Goal: Task Accomplishment & Management: Manage account settings

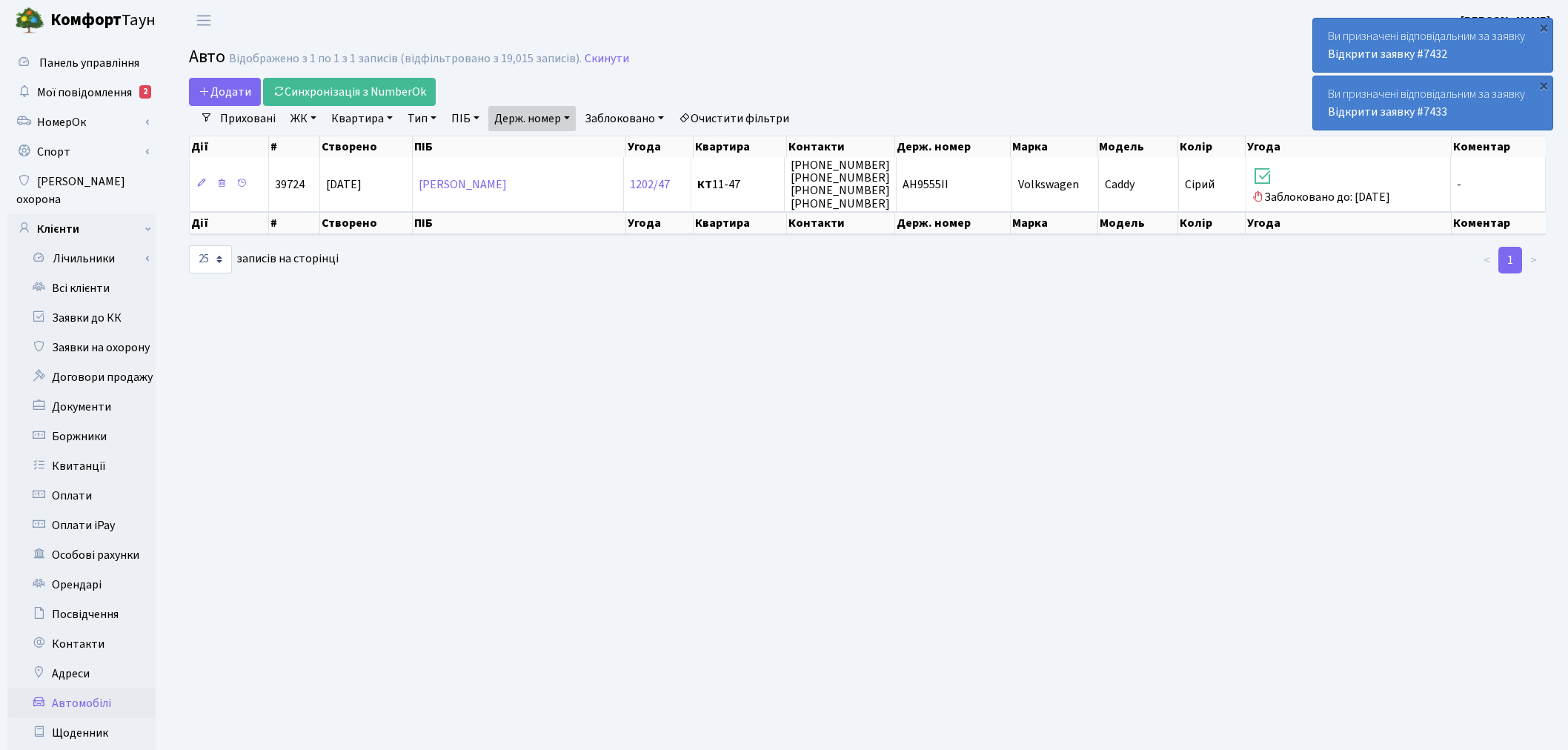
select select "25"
click at [106, 333] on link "Заявки на охорону" at bounding box center [81, 348] width 148 height 30
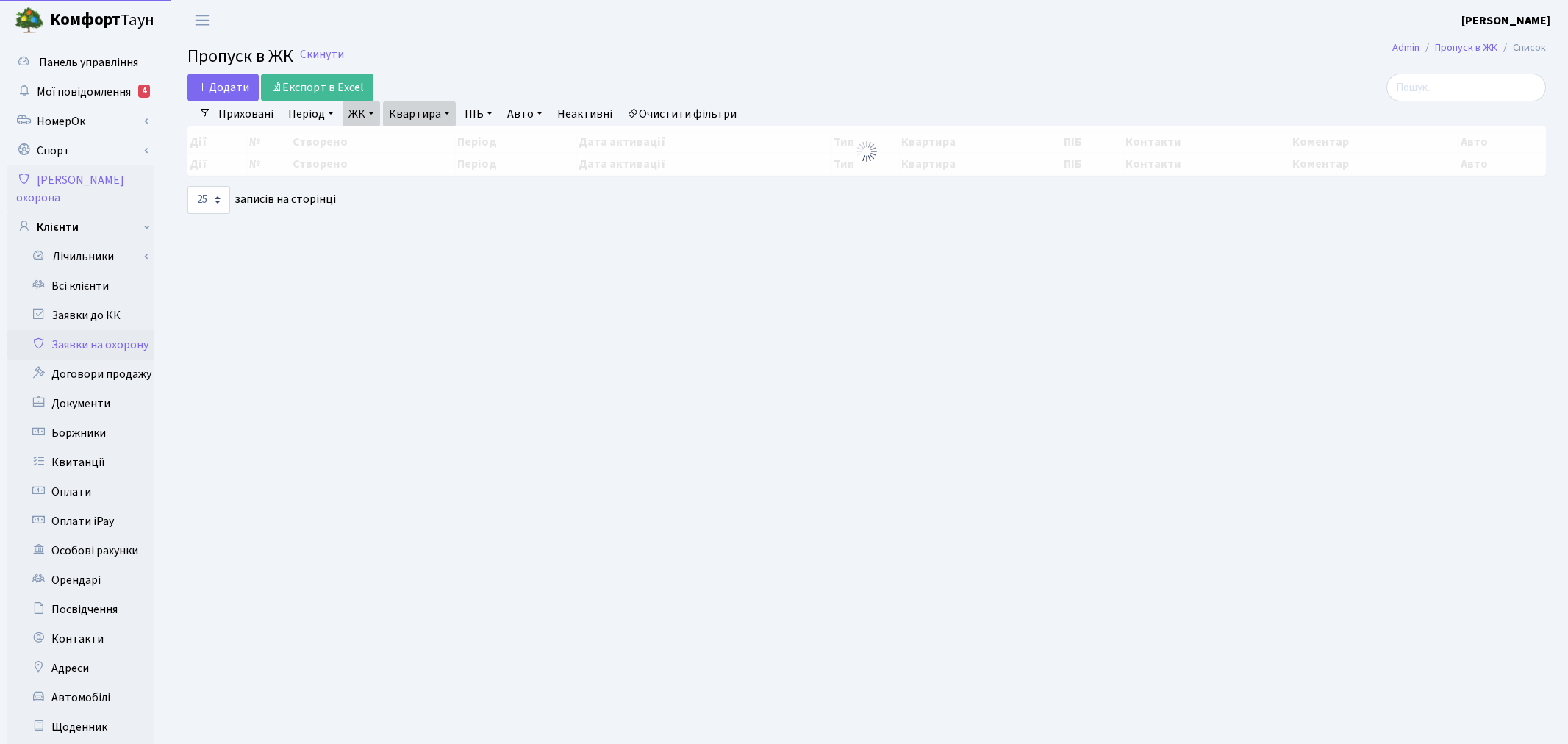
select select "25"
click at [108, 301] on link "Заявки до КК" at bounding box center [80, 316] width 147 height 30
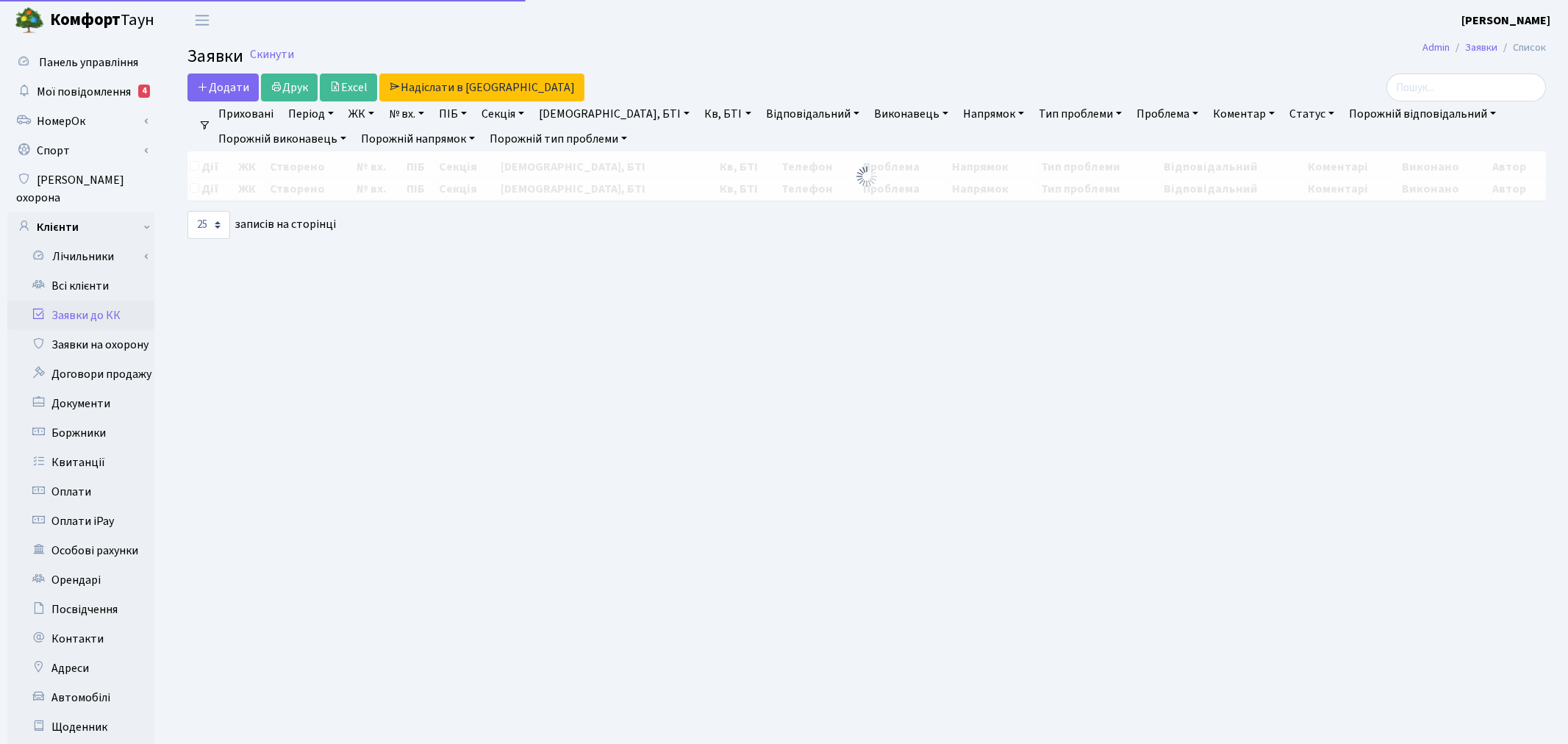
select select "25"
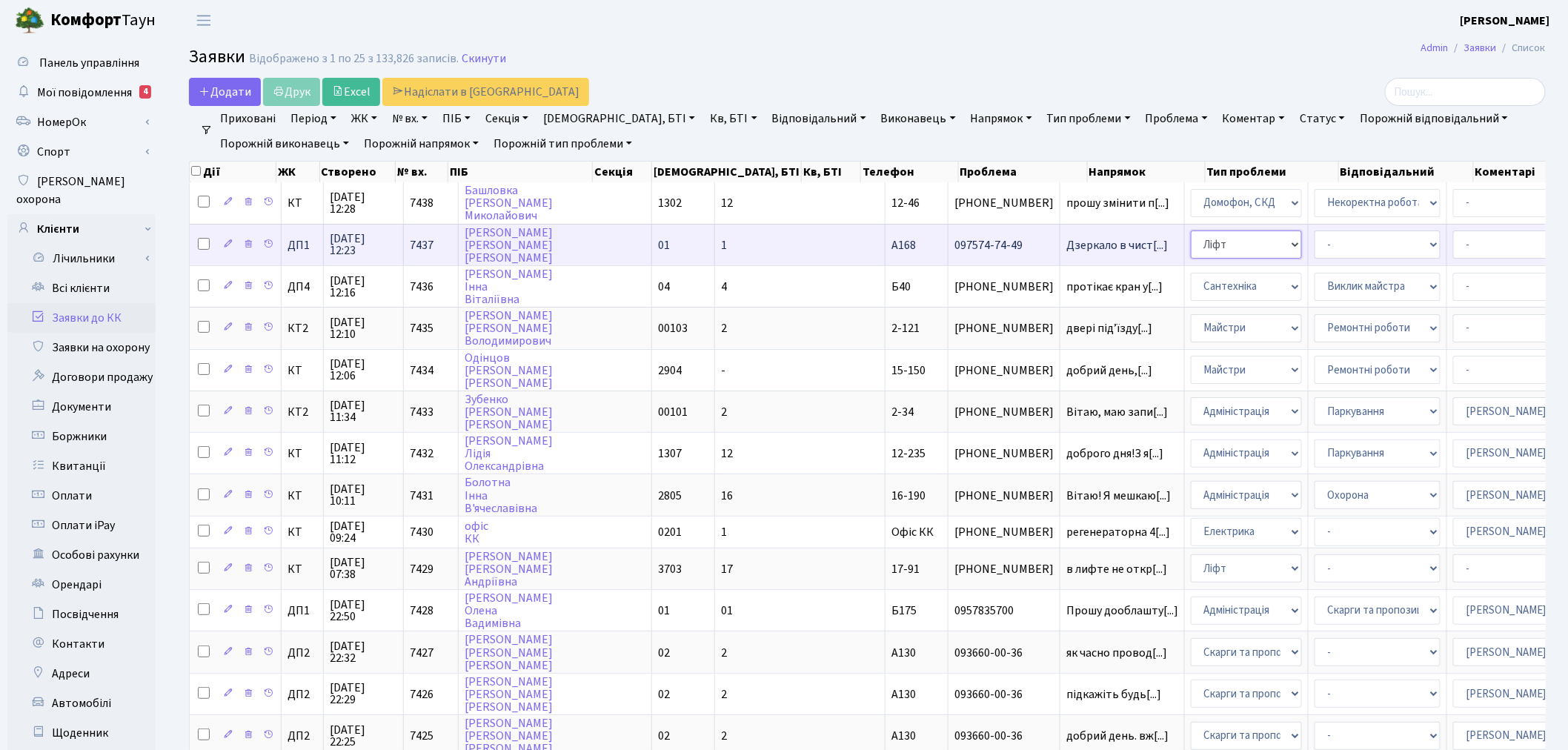
click at [1191, 250] on select "- Адміністрація Домофон, СКД Ліфт Майстри Сантехніка Економічний відділ Електри…" at bounding box center [1246, 245] width 111 height 28
select select "1"
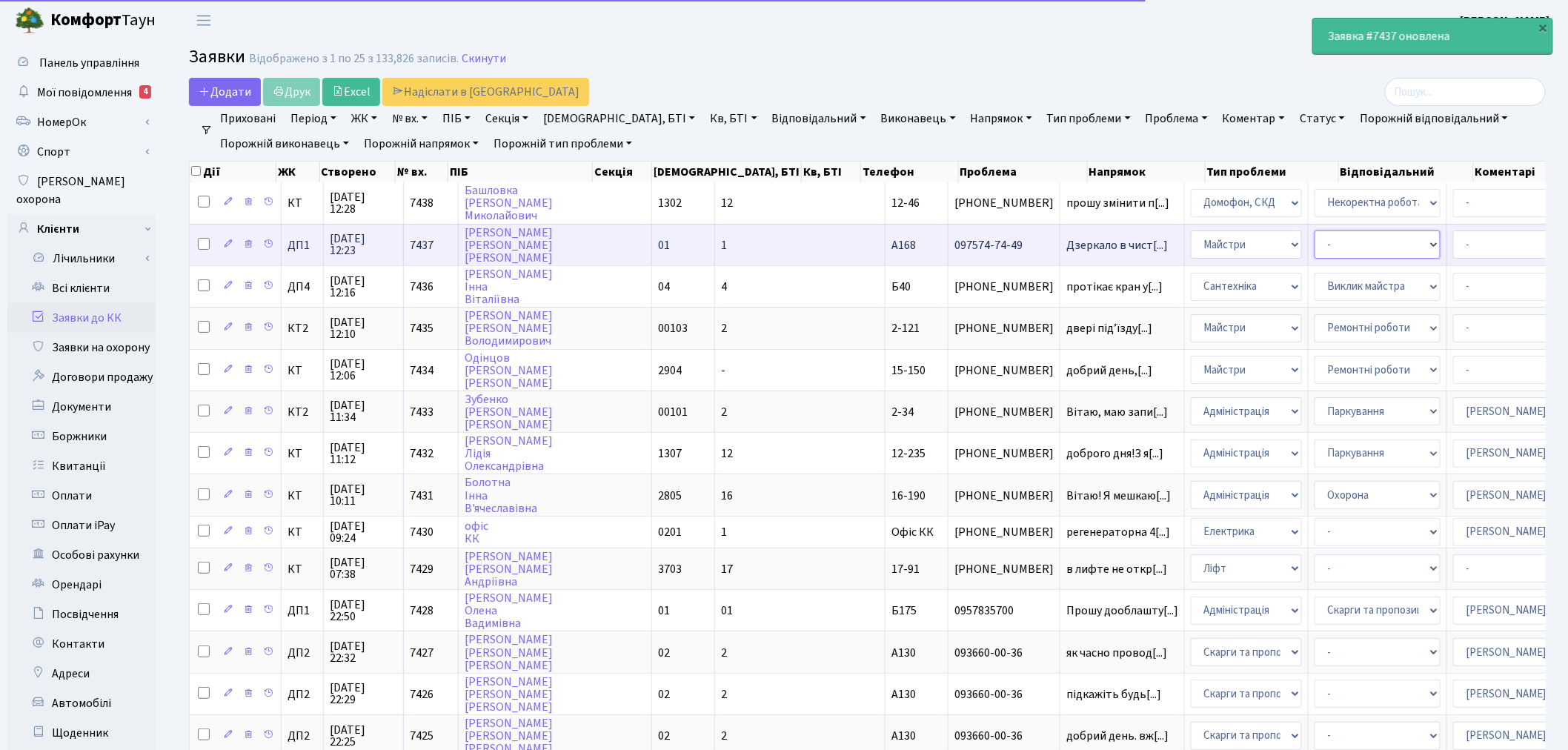
click at [1314, 248] on select "- Дитячі майданчики Замовлення плану комунікацій Озеленення Прибирання в будинк…" at bounding box center [1377, 245] width 126 height 28
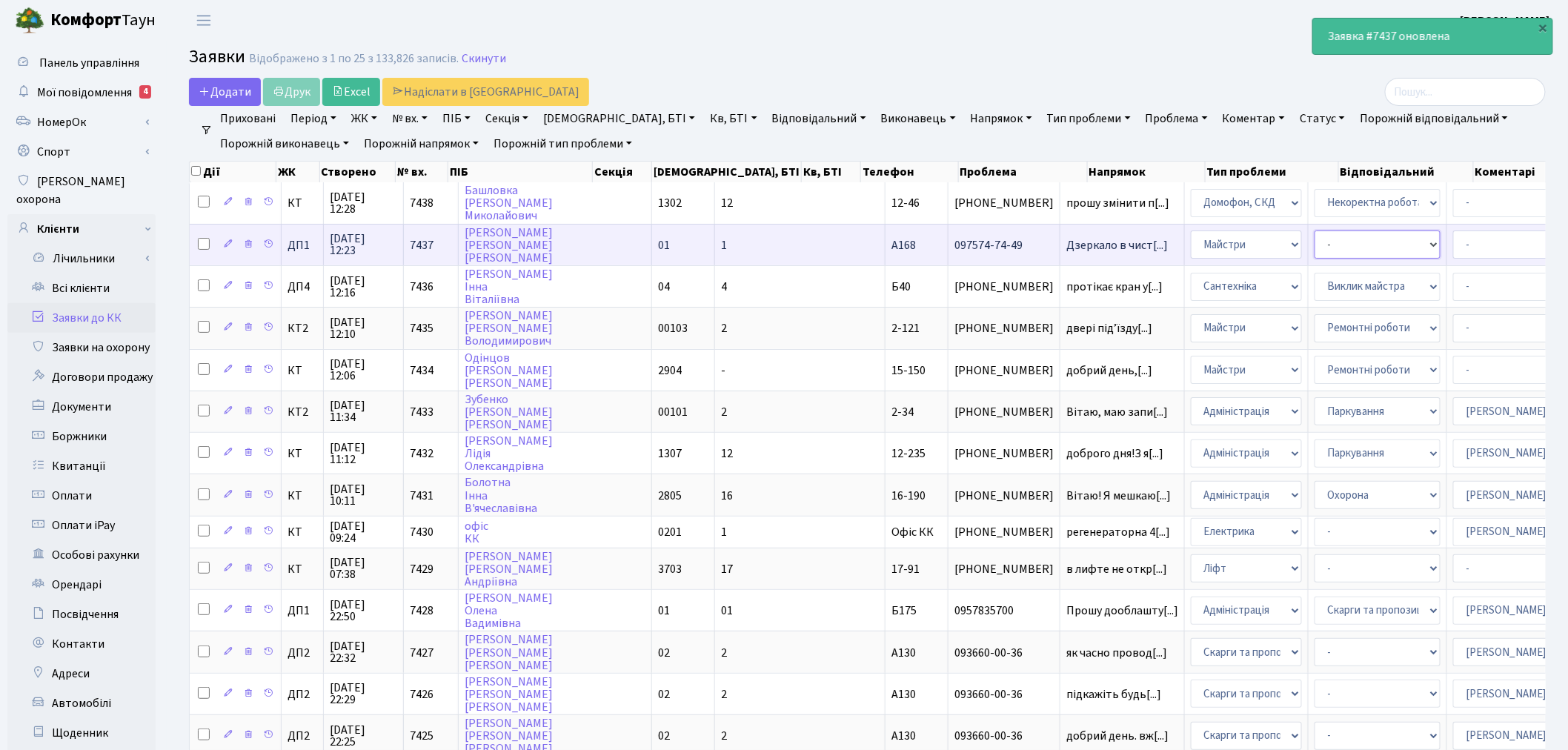
select select "58"
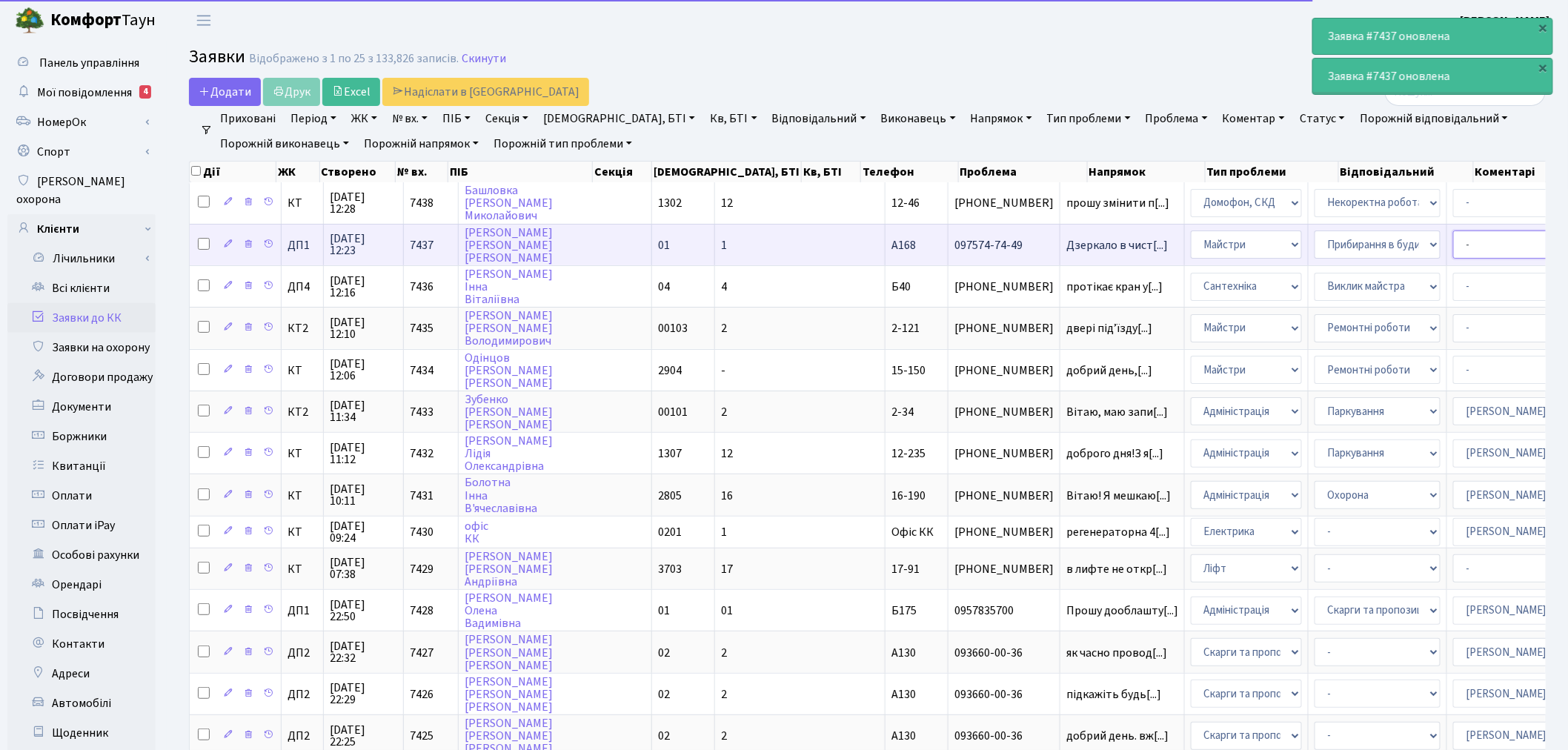
drag, startPoint x: 1356, startPoint y: 240, endPoint x: 1358, endPoint y: 252, distance: 12.2
click at [1453, 240] on select "- Адміністратор ЖК КТ [PERSON_NAME] [PERSON_NAME] [PERSON_NAME]Ю. [PERSON_NAME]…" at bounding box center [1516, 245] width 126 height 28
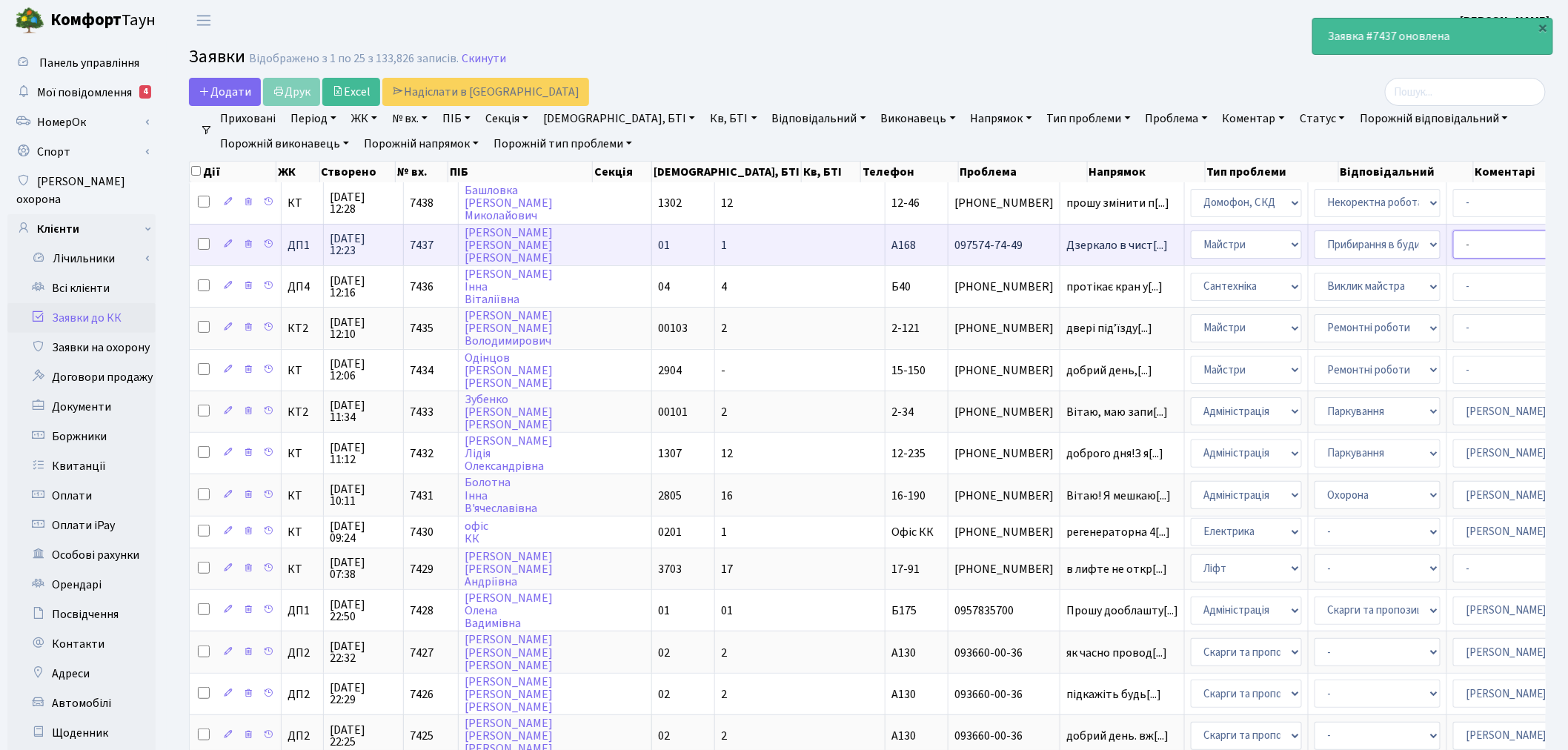
select select "94"
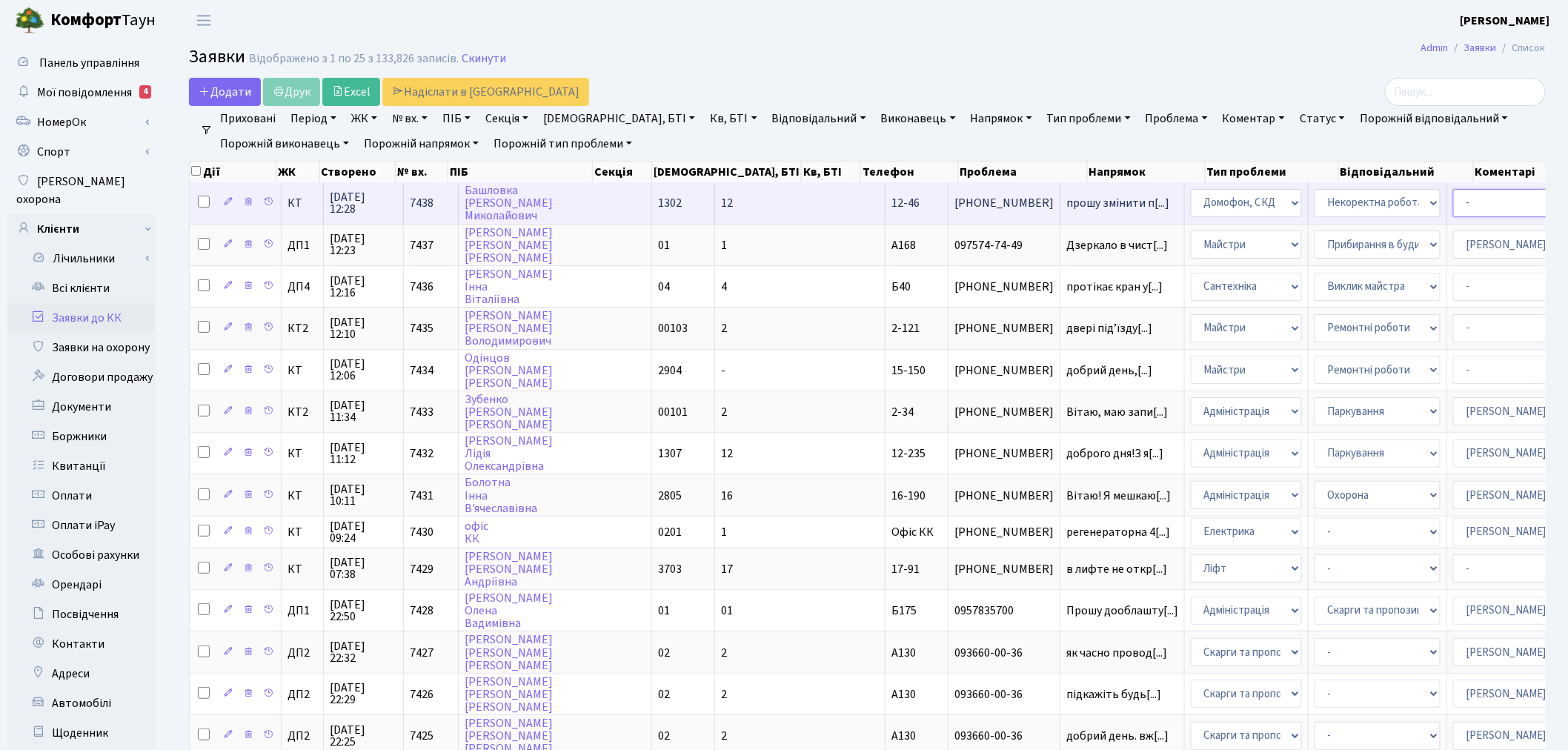
click at [1453, 204] on select "- Адміністратор ЖК КТ [PERSON_NAME] [PERSON_NAME] [PERSON_NAME]Ю. [PERSON_NAME]…" at bounding box center [1516, 204] width 126 height 28
select select "22"
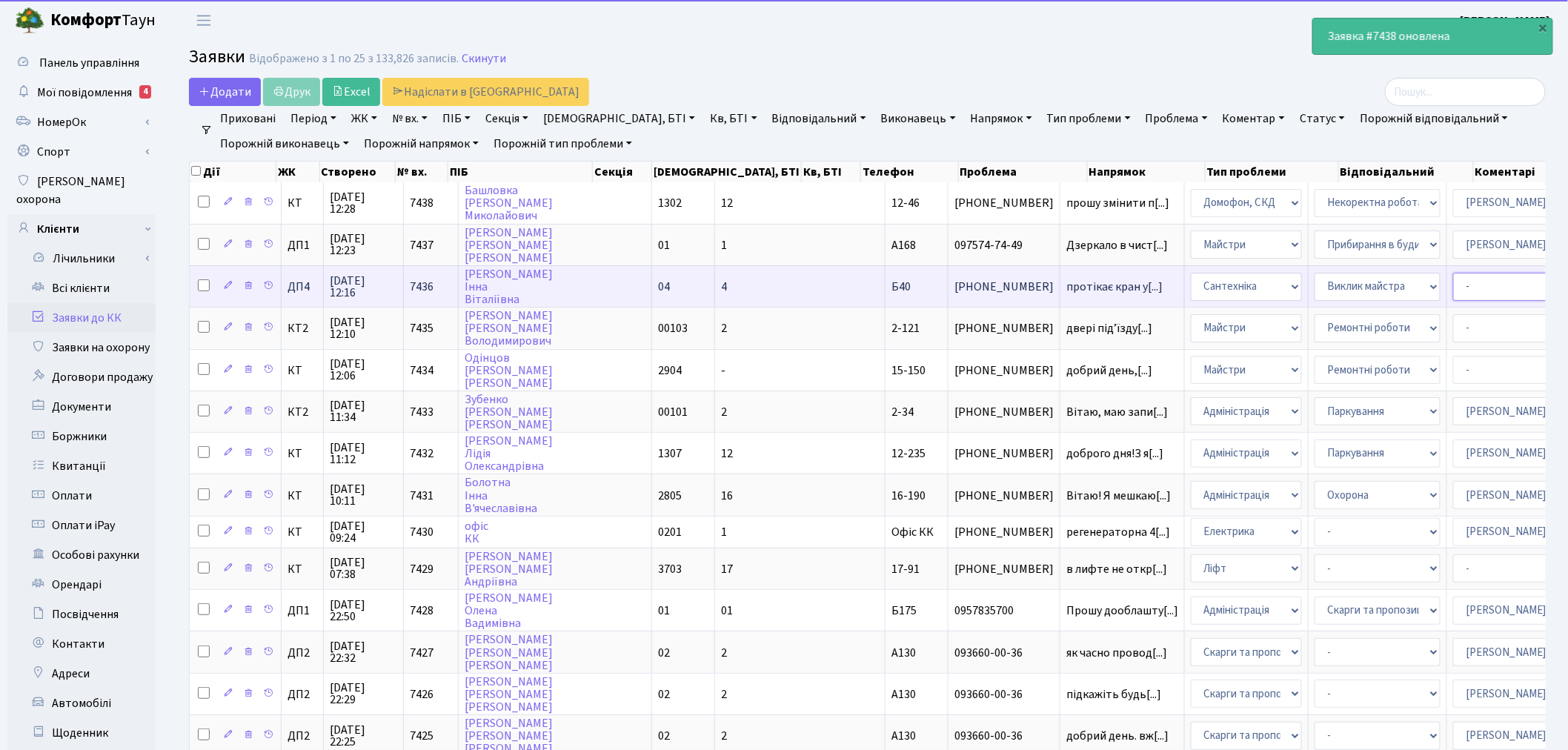
click at [1453, 294] on select "- Адміністратор ЖК КТ [PERSON_NAME] [PERSON_NAME] [PERSON_NAME]Ю. [PERSON_NAME]…" at bounding box center [1516, 287] width 126 height 28
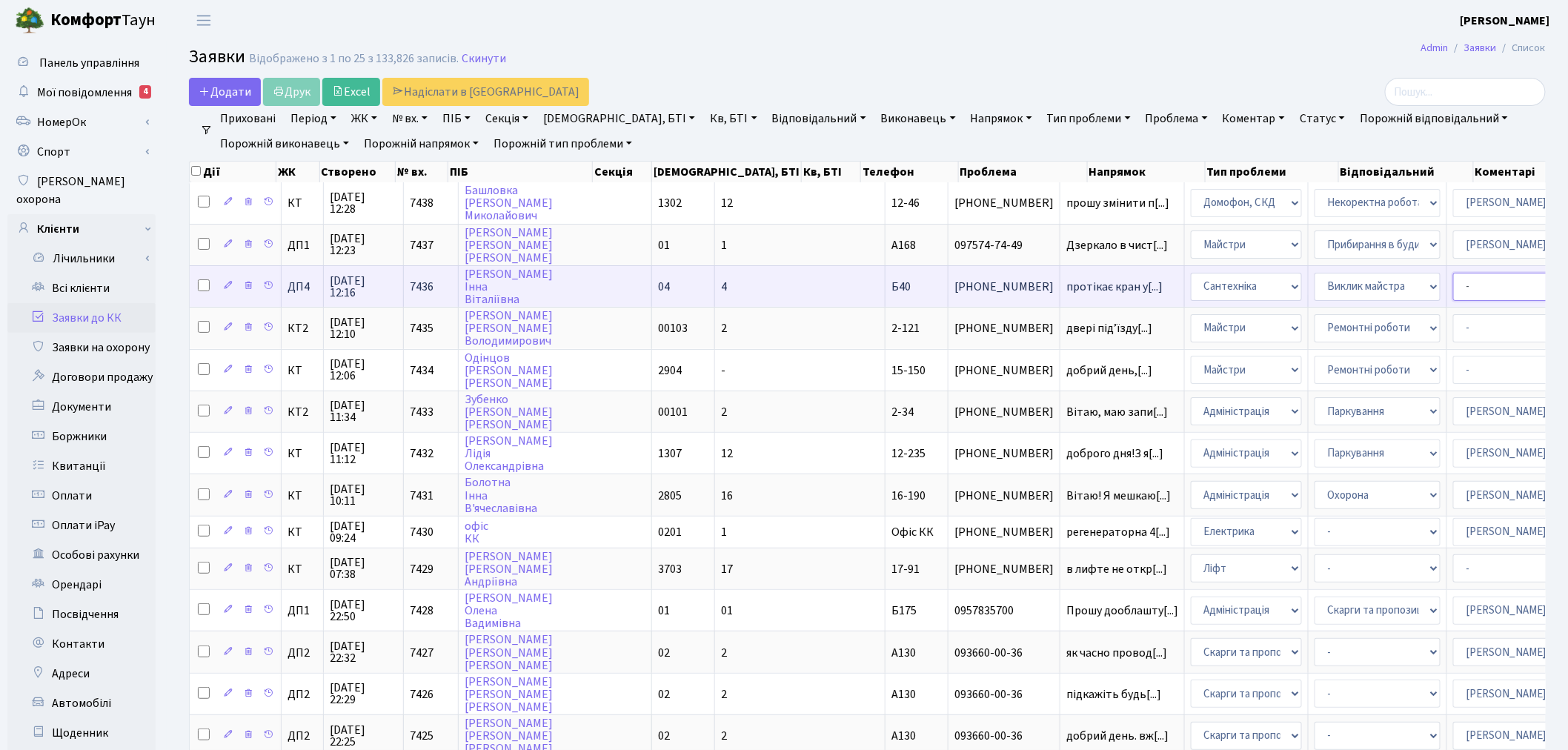
select select "67"
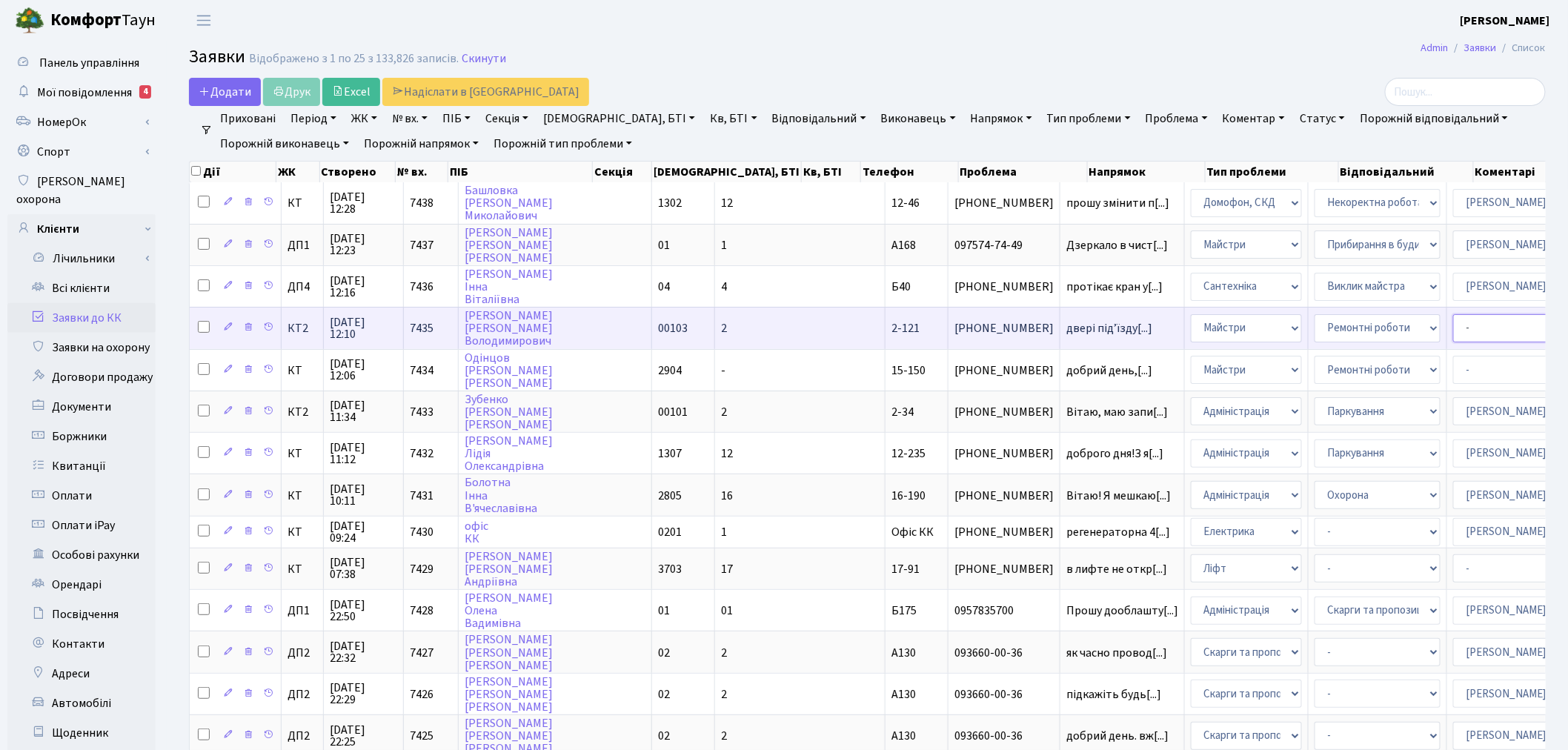
click at [1453, 320] on select "- Адміністратор ЖК КТ [PERSON_NAME] [PERSON_NAME] [PERSON_NAME]Ю. [PERSON_NAME]…" at bounding box center [1516, 329] width 126 height 28
select select "42"
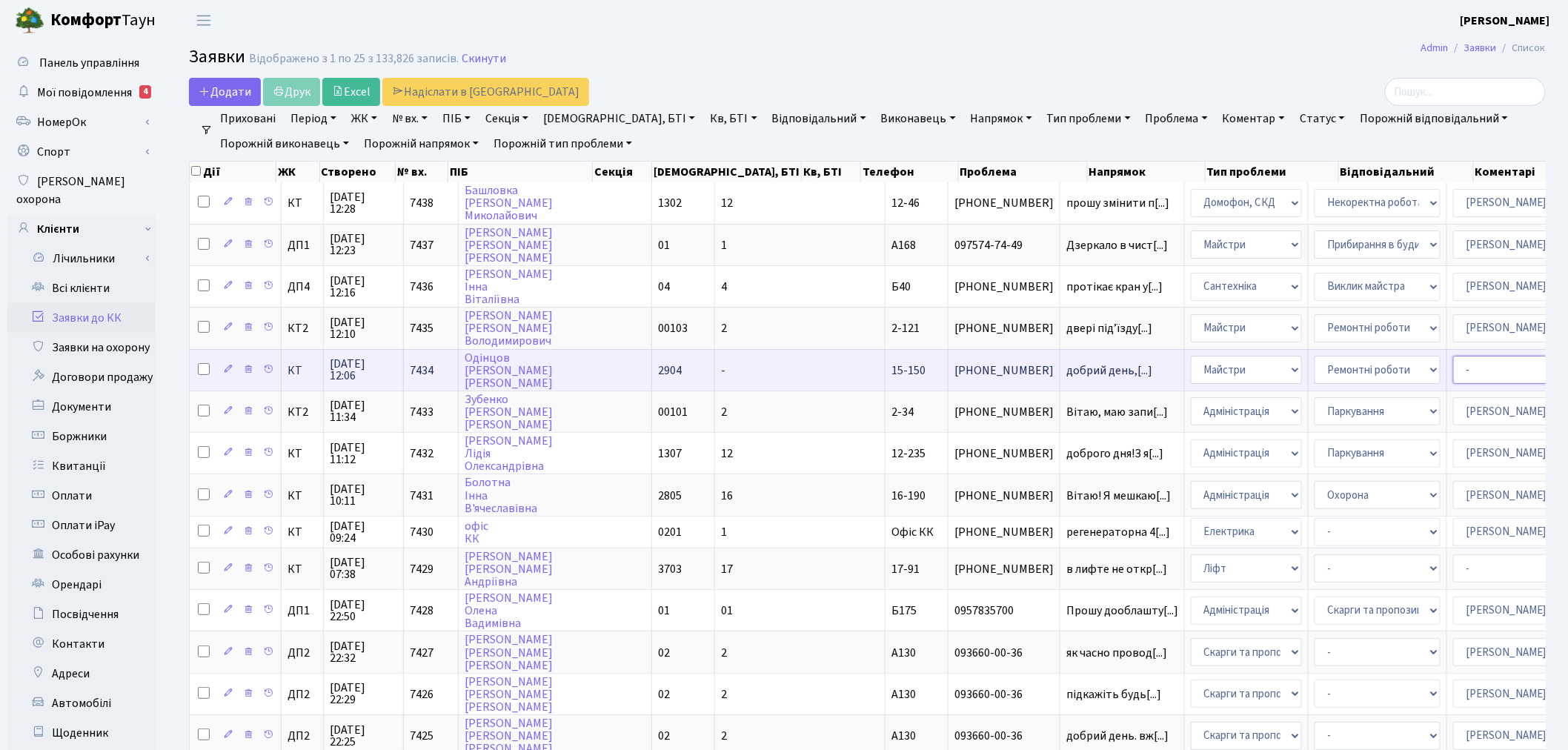
click at [1453, 360] on select "- Адміністратор ЖК КТ [PERSON_NAME] [PERSON_NAME] [PERSON_NAME]Ю. [PERSON_NAME]…" at bounding box center [1516, 370] width 126 height 28
select select "18"
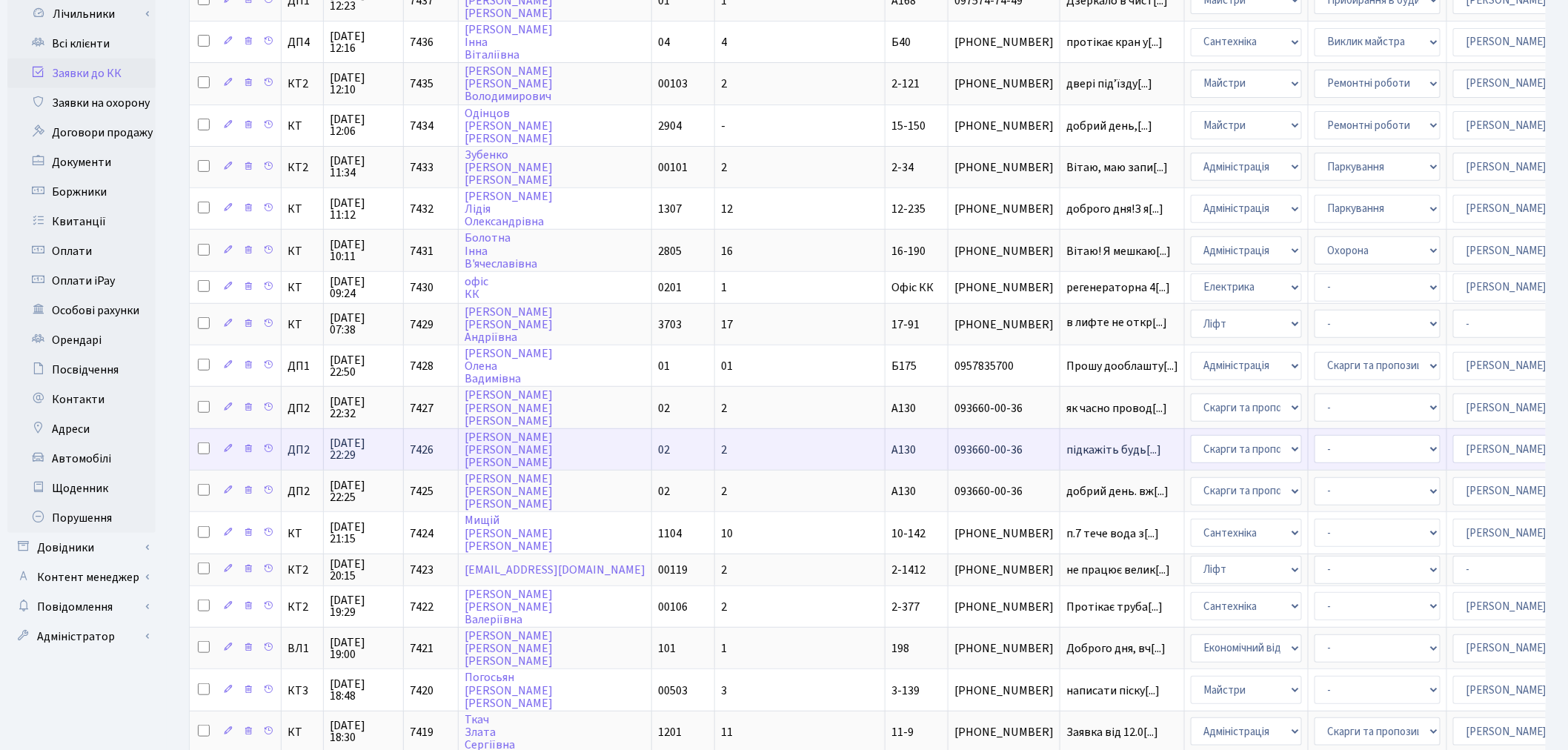
scroll to position [247, 0]
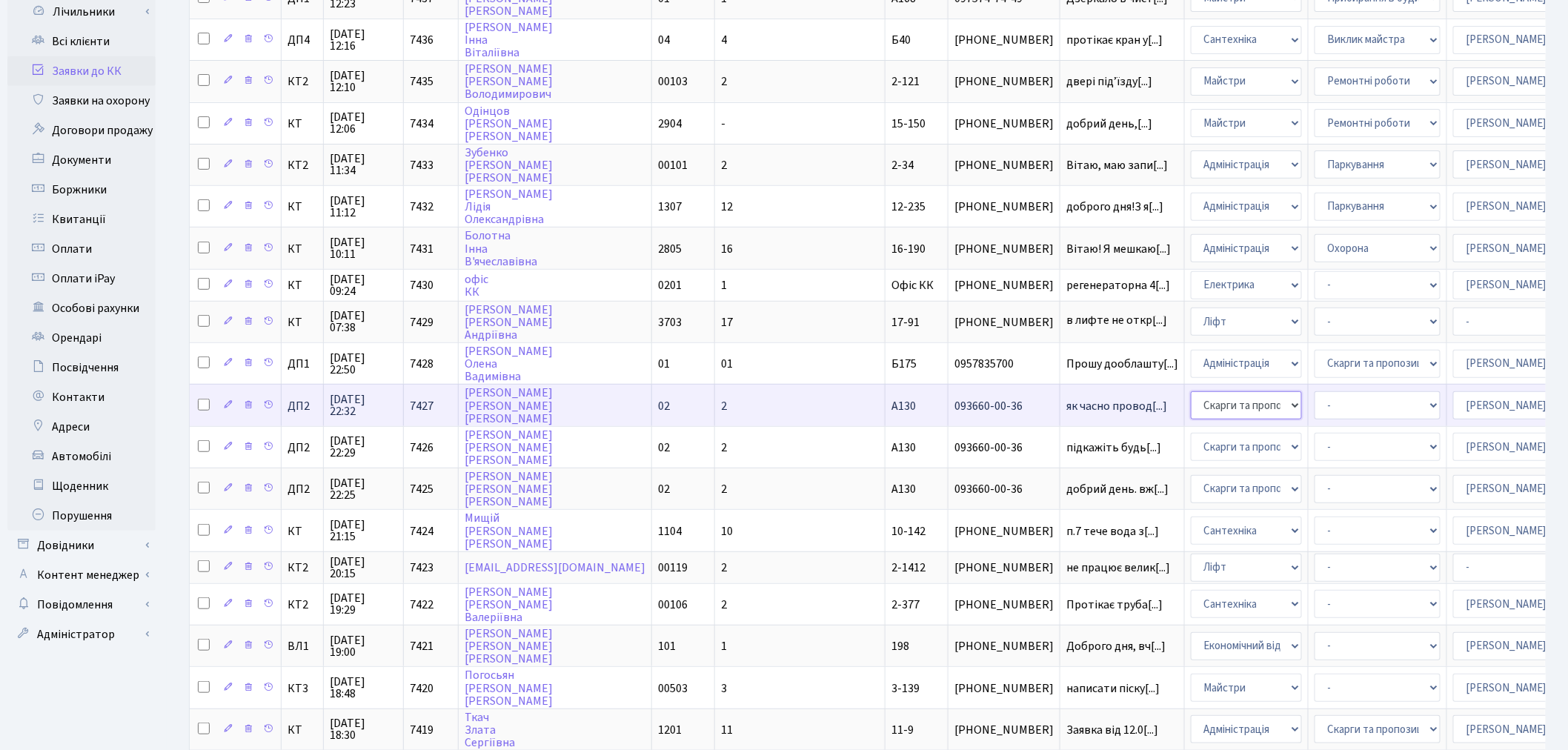
click at [1191, 391] on select "- Адміністрація Домофон, СКД Ліфт Майстри Сантехніка Економічний відділ Електри…" at bounding box center [1246, 405] width 111 height 28
select select "1"
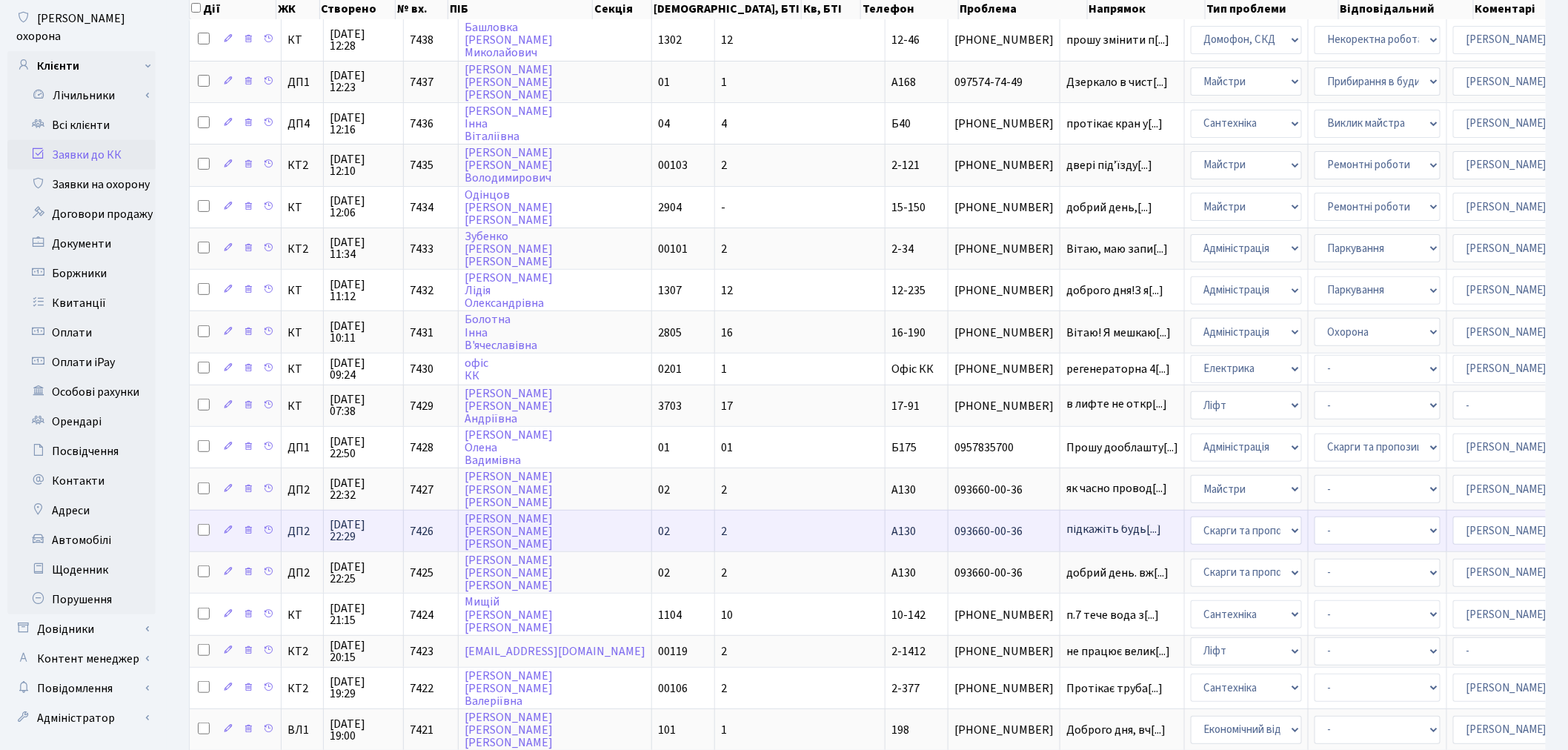
scroll to position [165, 0]
click at [1191, 516] on select "- Адміністрація Домофон, СКД Ліфт Майстри Сантехніка Економічний відділ Електри…" at bounding box center [1246, 530] width 111 height 28
select select "5"
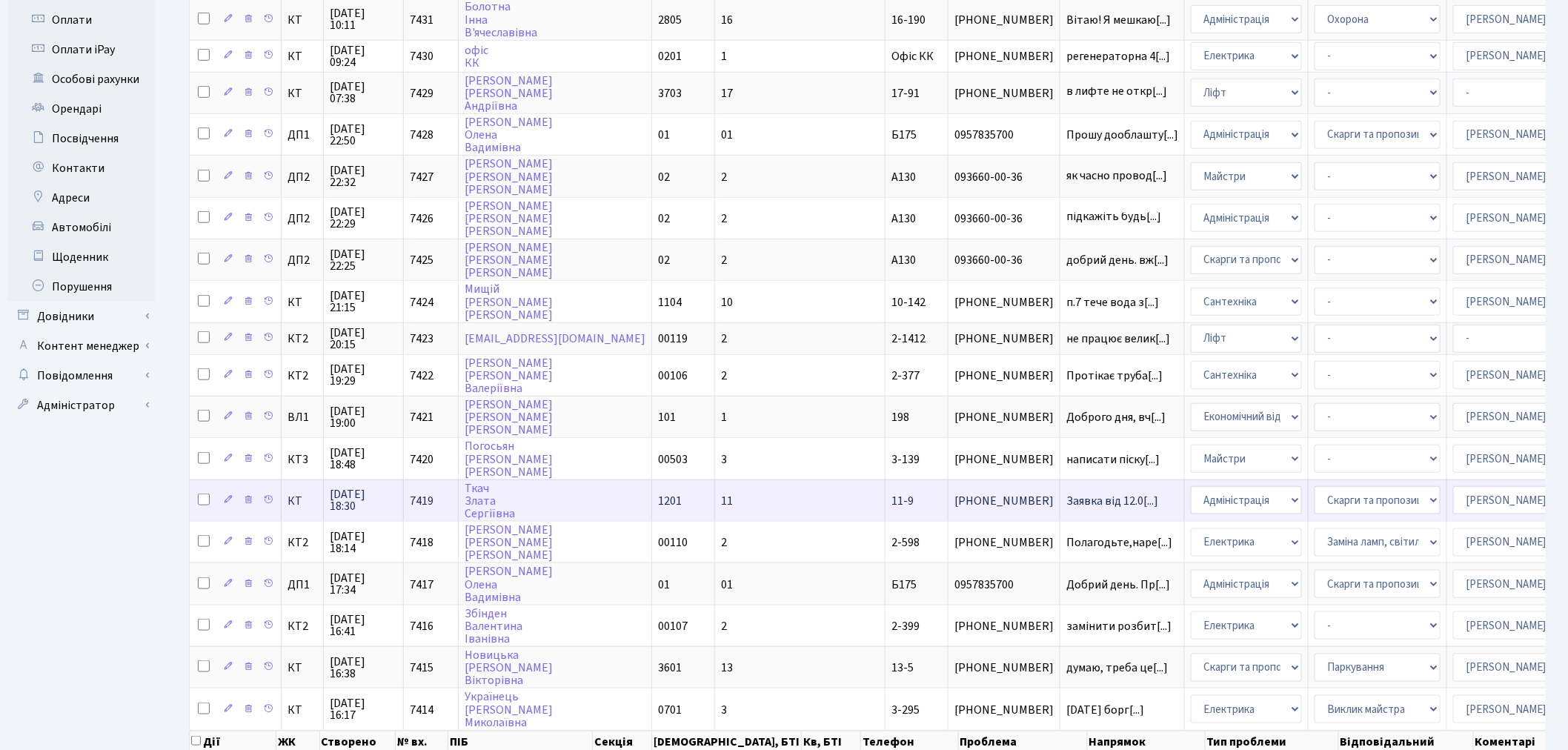
scroll to position [494, 0]
